Goal: Information Seeking & Learning: Learn about a topic

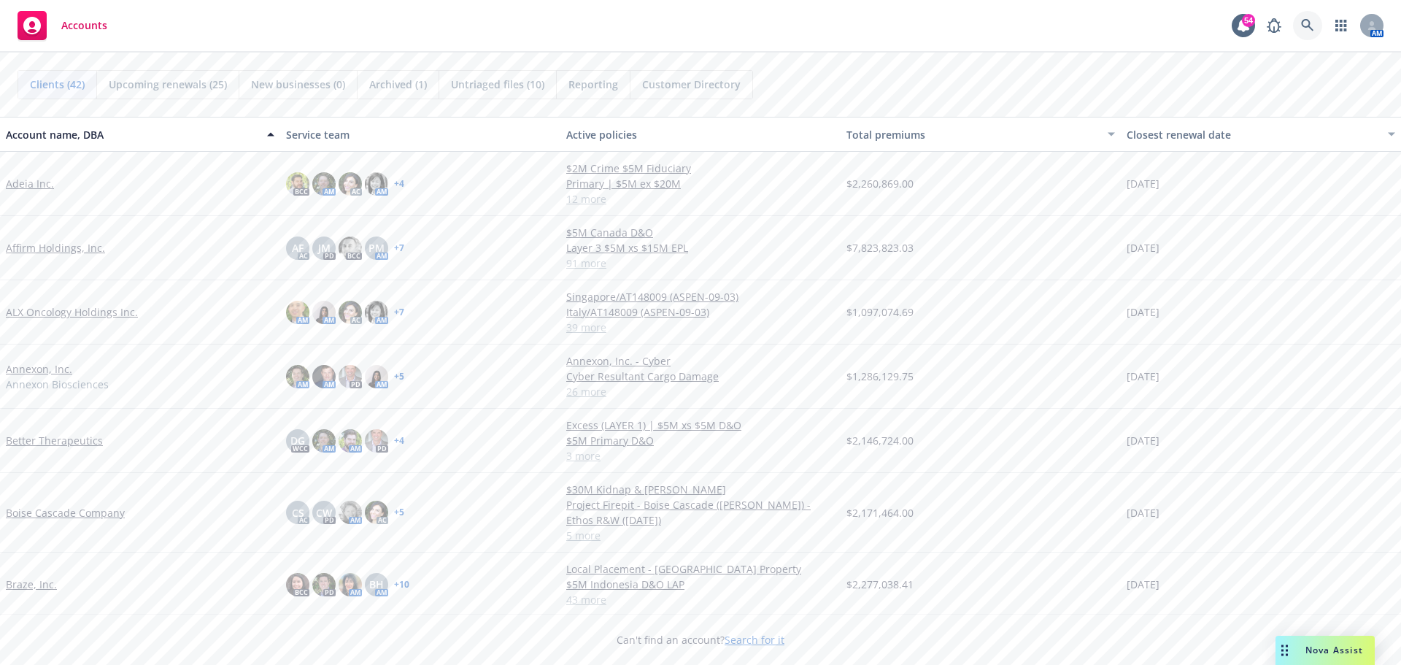
click at [1310, 28] on icon at bounding box center [1307, 25] width 12 height 12
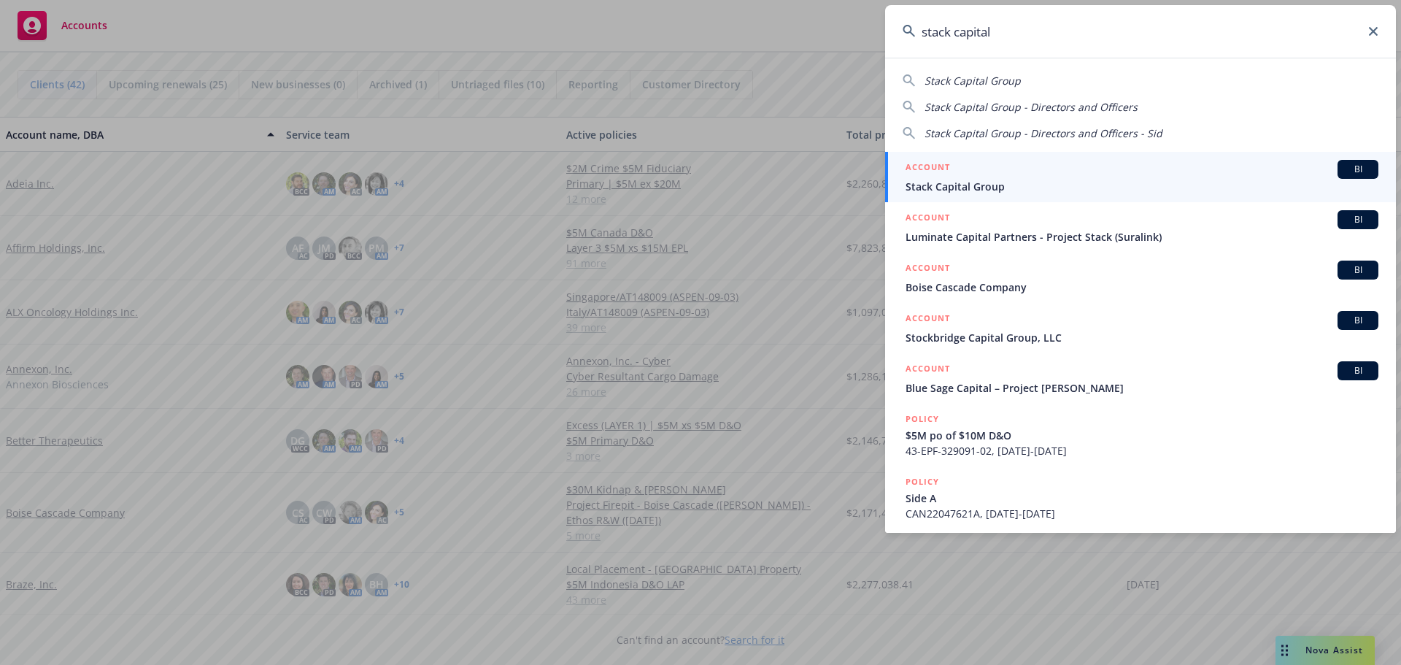
type input "stack capital"
click at [959, 182] on span "Stack Capital Group" at bounding box center [1141, 186] width 473 height 15
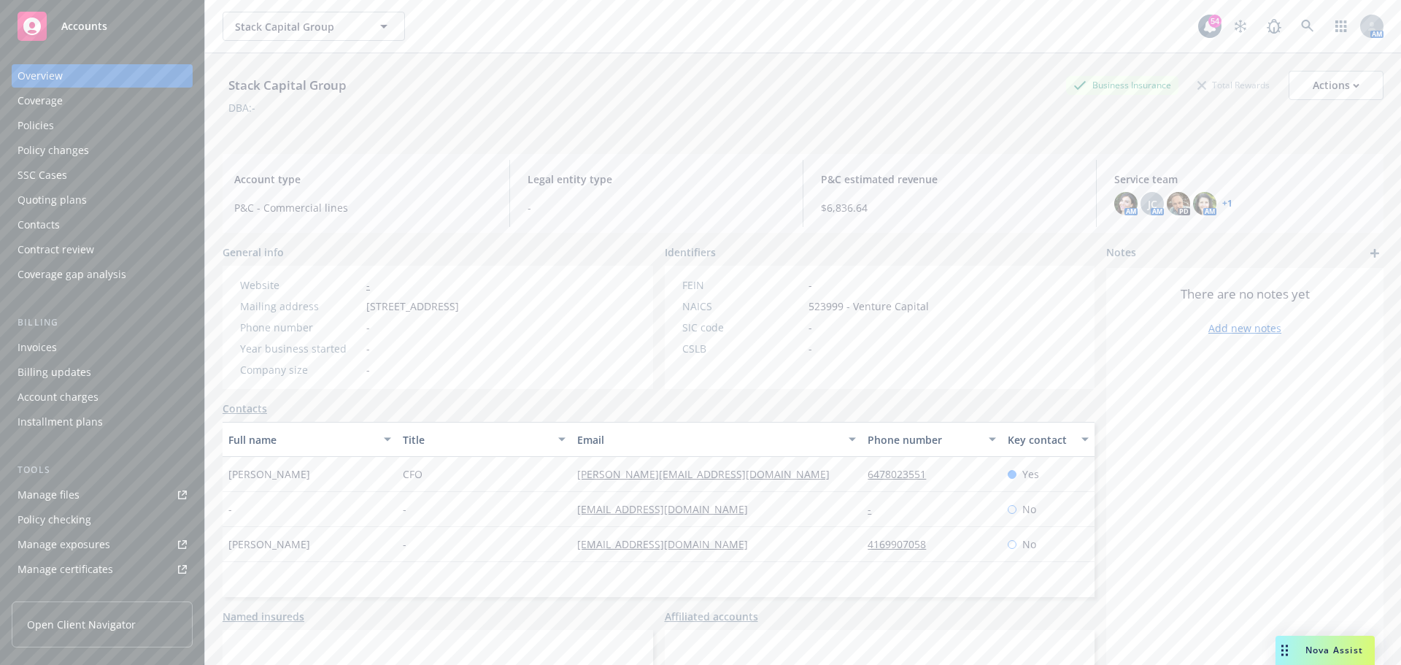
click at [48, 128] on div "Policies" at bounding box center [36, 125] width 36 height 23
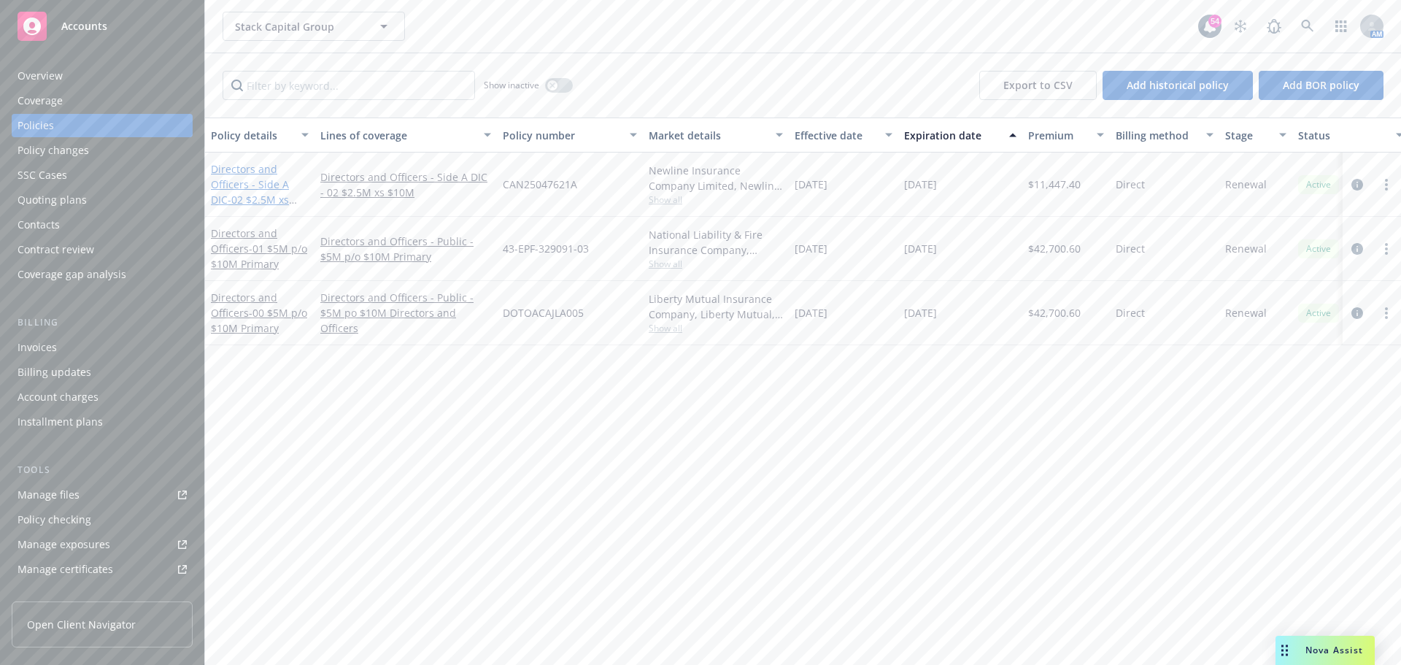
click at [262, 179] on link "Directors and Officers - Side A DIC - 02 $2.5M xs $10M" at bounding box center [250, 192] width 78 height 60
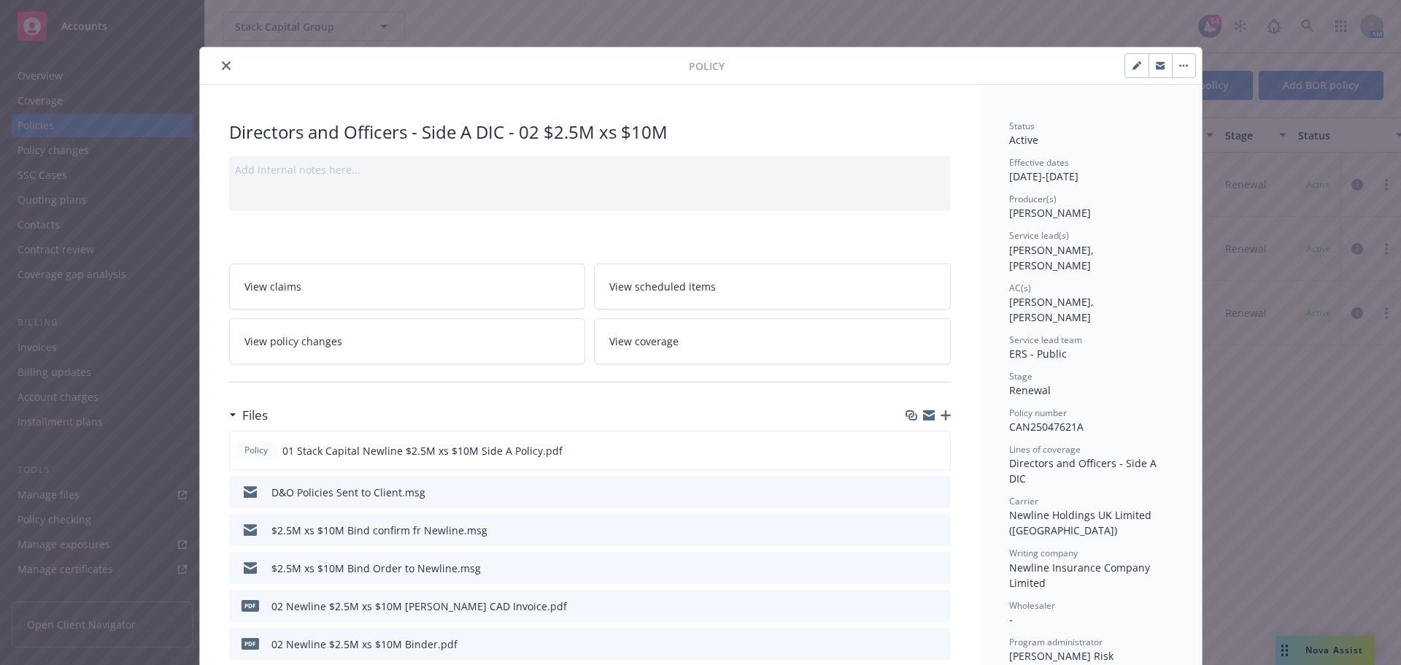
click at [222, 67] on icon "close" at bounding box center [226, 65] width 9 height 9
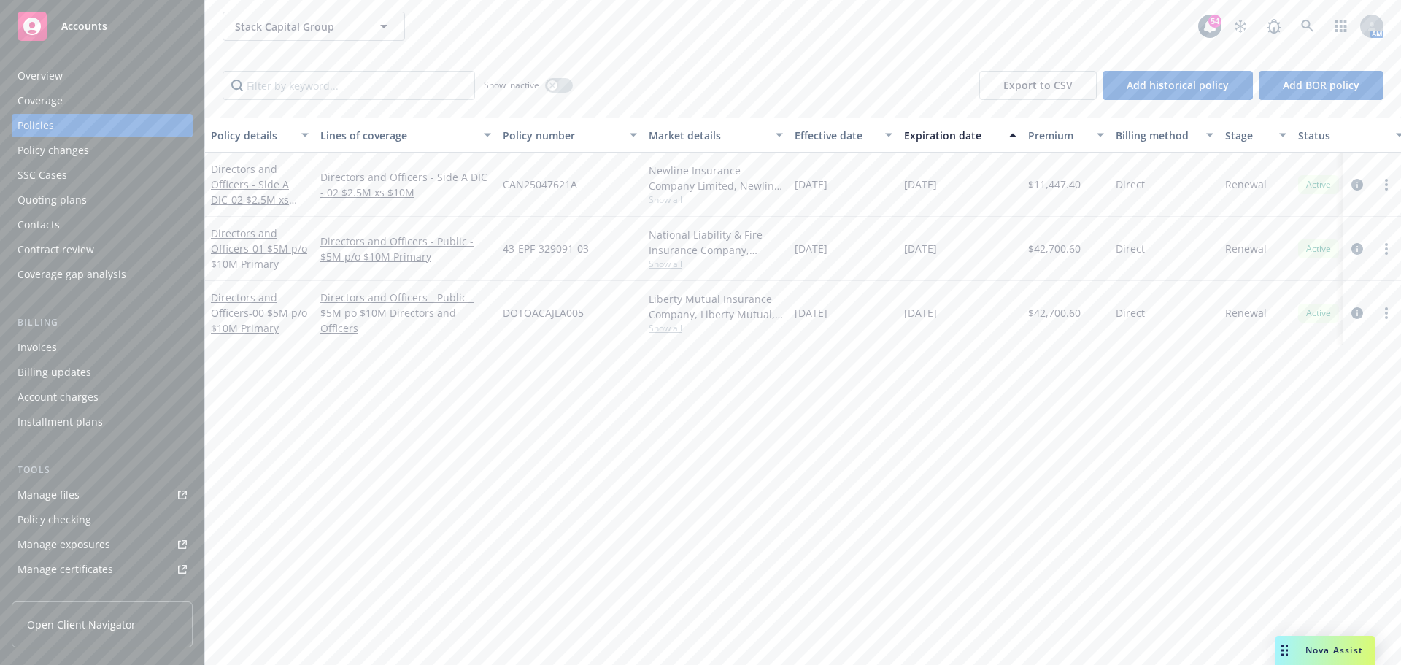
click at [247, 241] on div "Directors and Officers - 01 $5M p/o $10M Primary" at bounding box center [260, 248] width 98 height 46
click at [255, 245] on span "- 01 $5M p/o $10M Primary" at bounding box center [259, 255] width 96 height 29
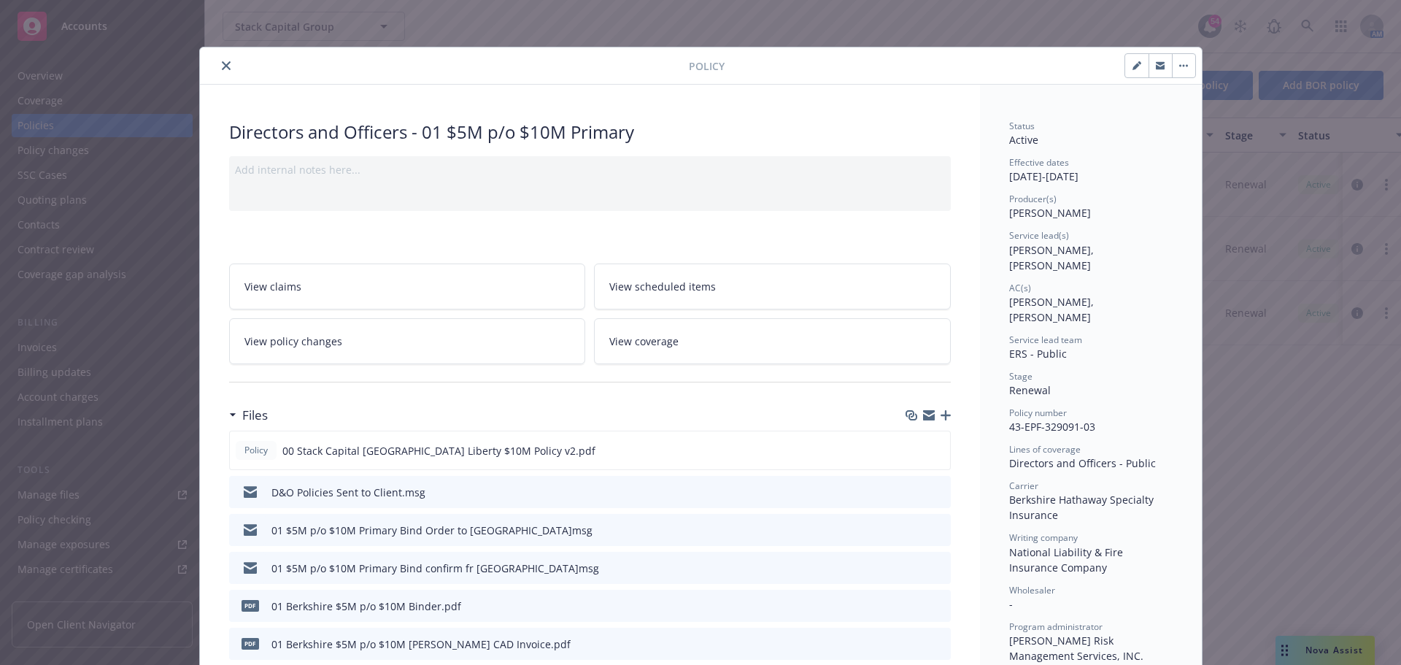
click at [222, 66] on icon "close" at bounding box center [226, 65] width 9 height 9
